Goal: Communication & Community: Connect with others

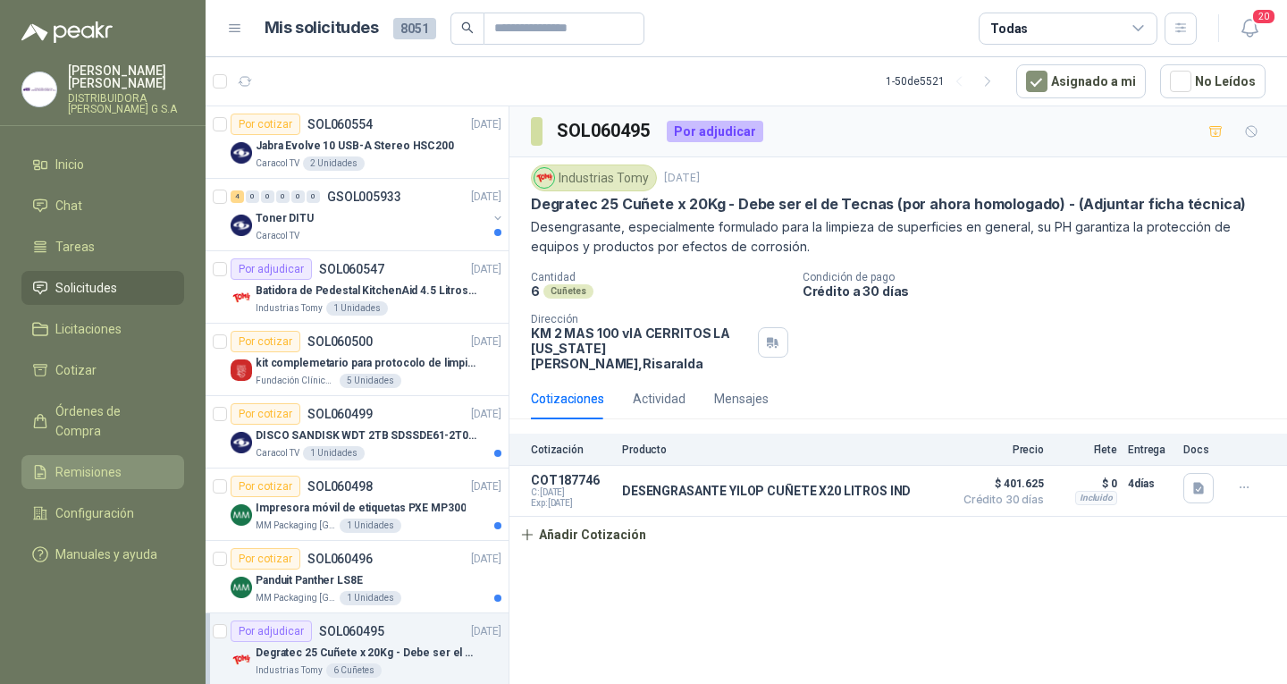
click at [122, 462] on li "Remisiones" at bounding box center [102, 472] width 141 height 20
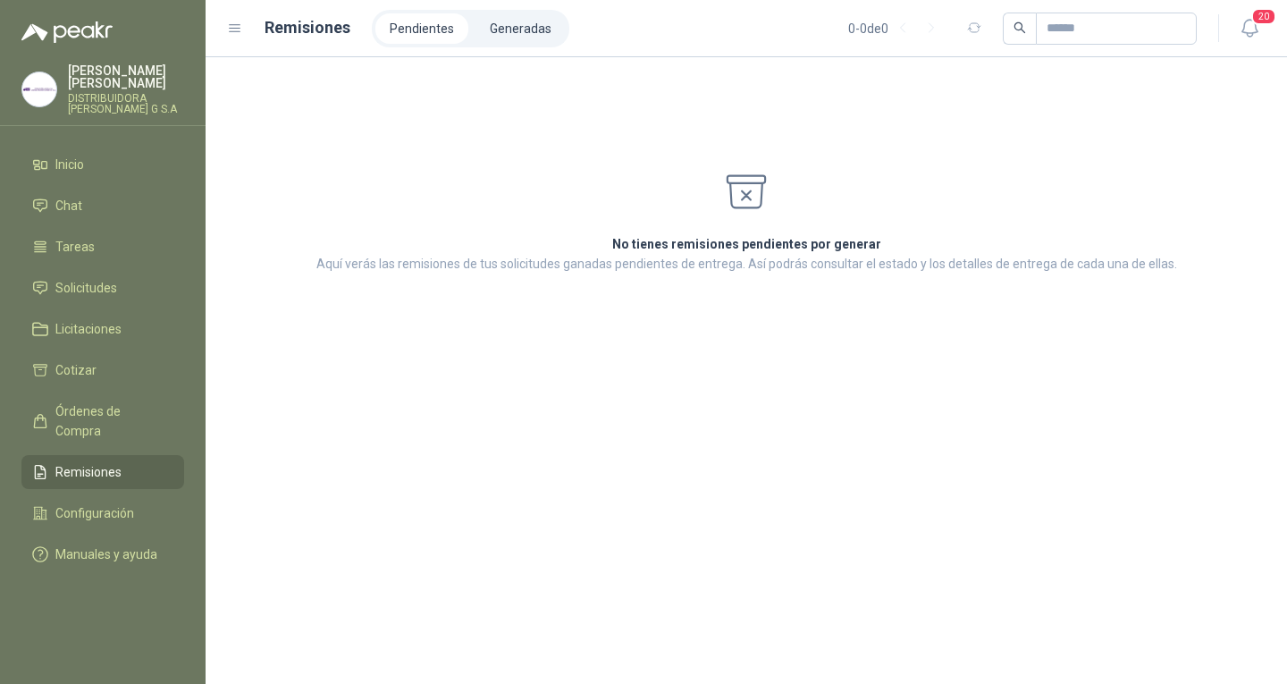
click at [122, 462] on li "Remisiones" at bounding box center [102, 472] width 141 height 20
click at [117, 401] on span "Órdenes de Compra" at bounding box center [111, 420] width 112 height 39
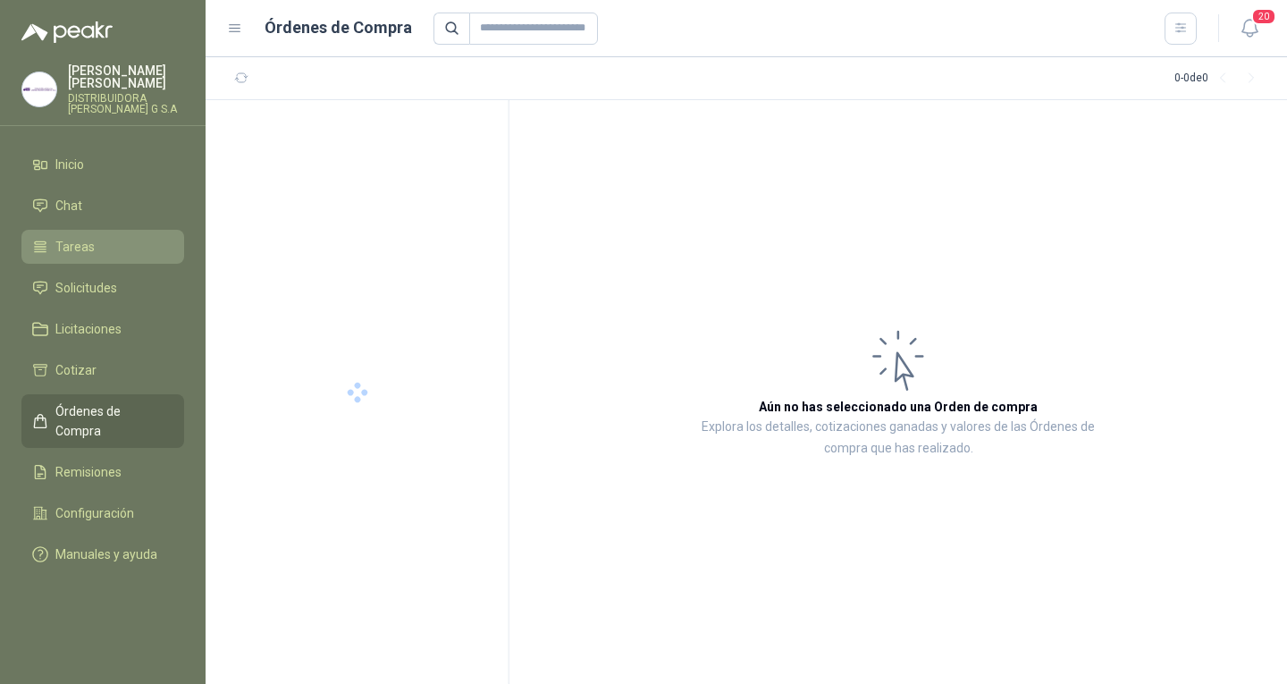
click at [113, 237] on li "Tareas" at bounding box center [102, 247] width 141 height 20
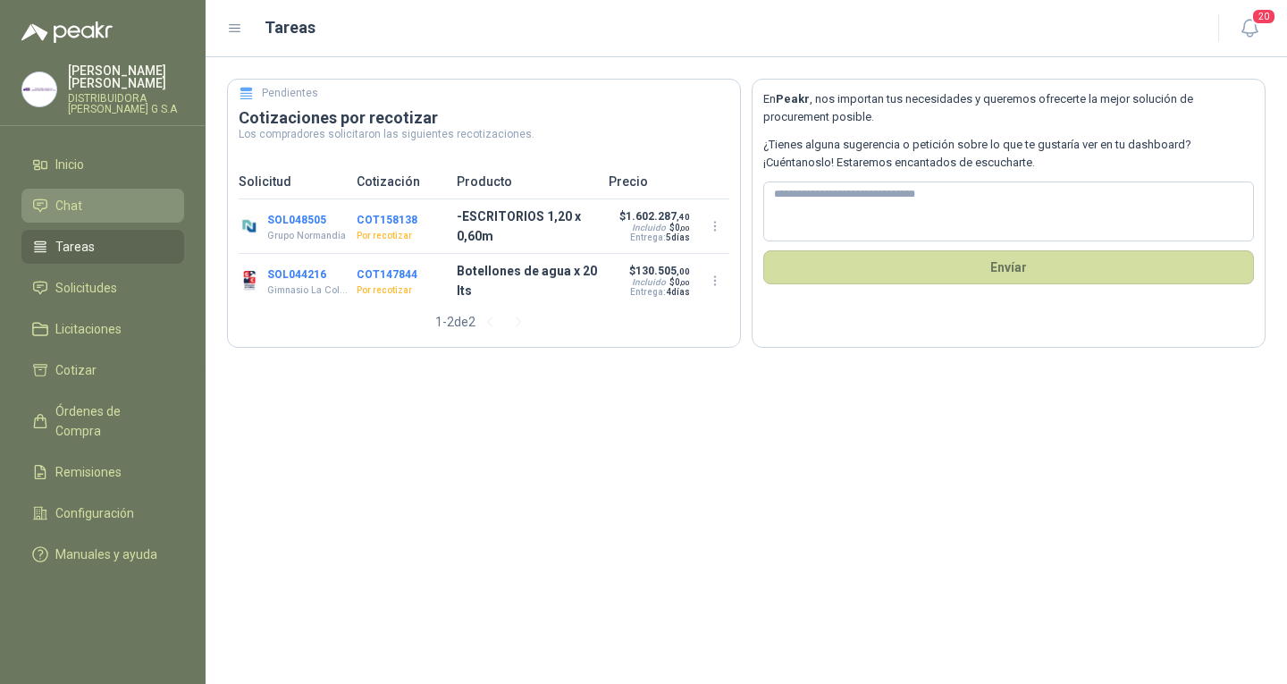
click at [132, 201] on li "Chat" at bounding box center [102, 206] width 141 height 20
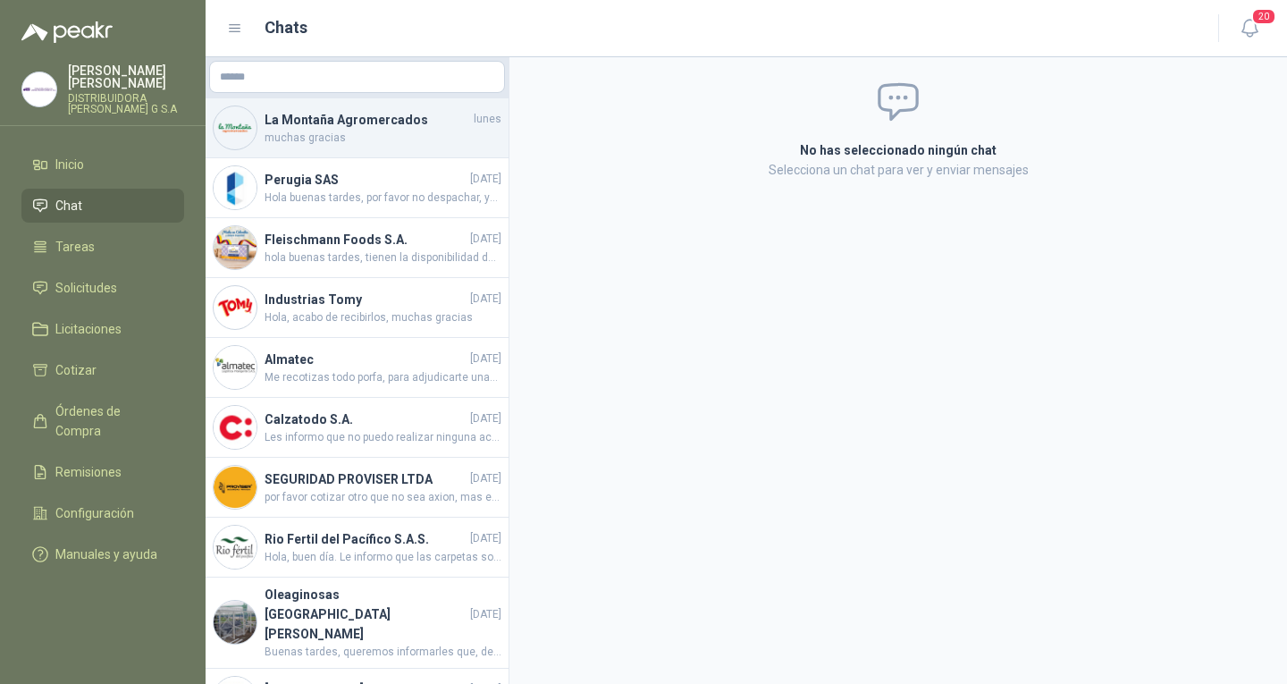
click at [397, 128] on h4 "La Montaña Agromercados" at bounding box center [368, 120] width 206 height 20
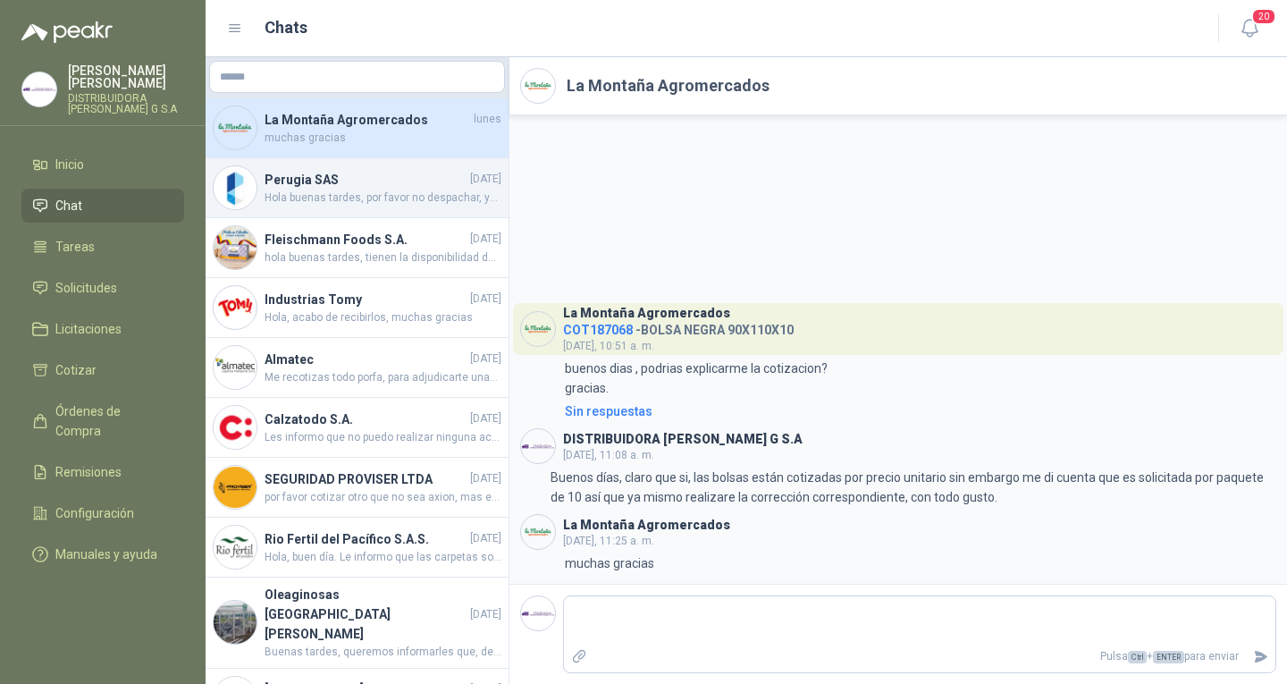
click at [340, 172] on h4 "Perugia SAS" at bounding box center [366, 180] width 202 height 20
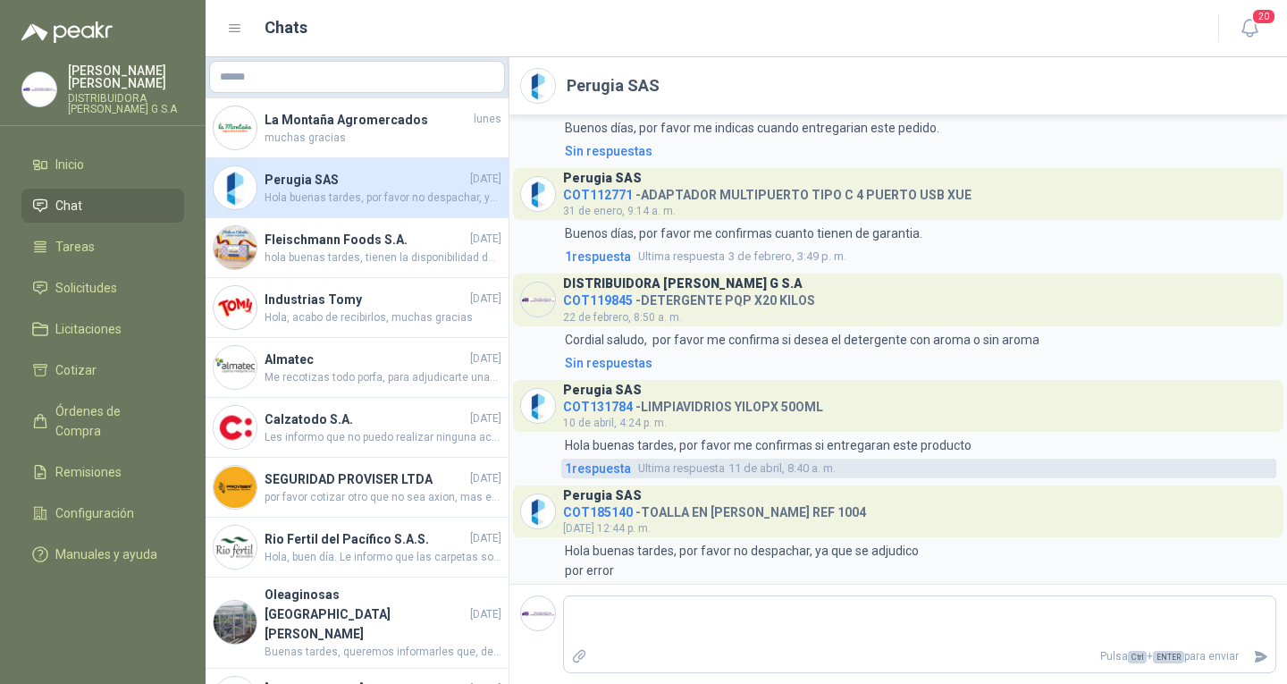
scroll to position [200, 0]
